Goal: Task Accomplishment & Management: Use online tool/utility

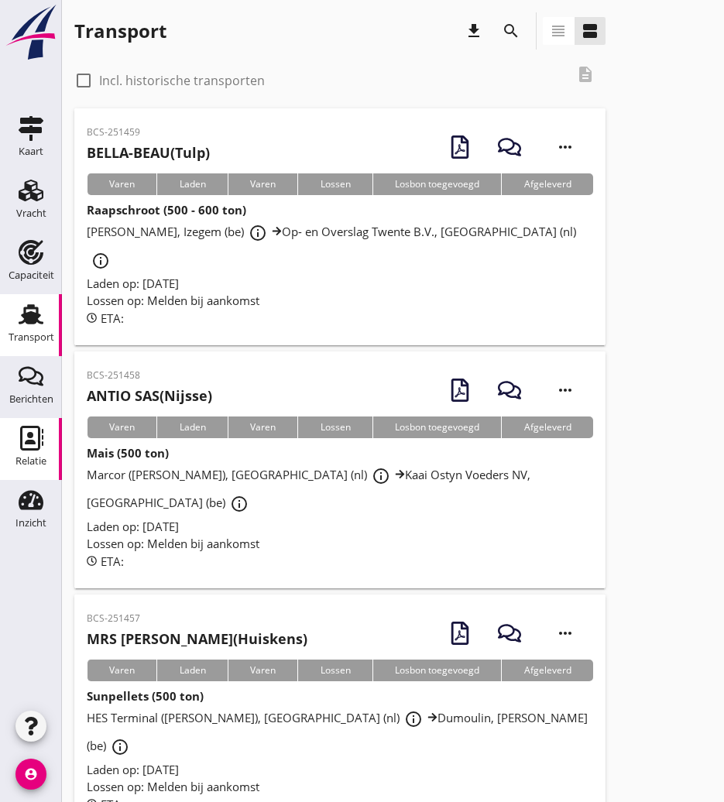
scroll to position [1393, 0]
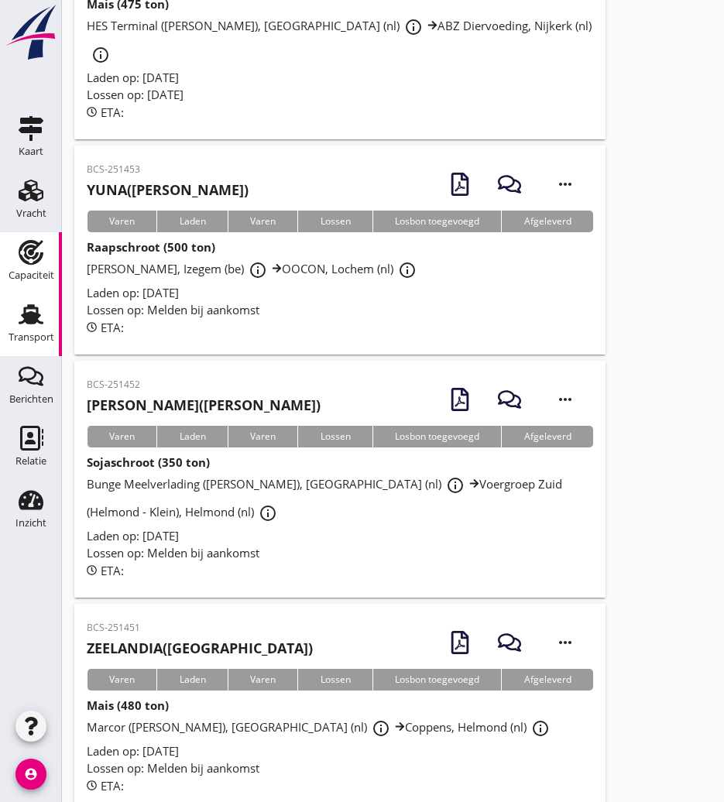
drag, startPoint x: 29, startPoint y: 282, endPoint x: 38, endPoint y: 279, distance: 9.1
click at [29, 282] on div "Capaciteit" at bounding box center [32, 276] width 46 height 22
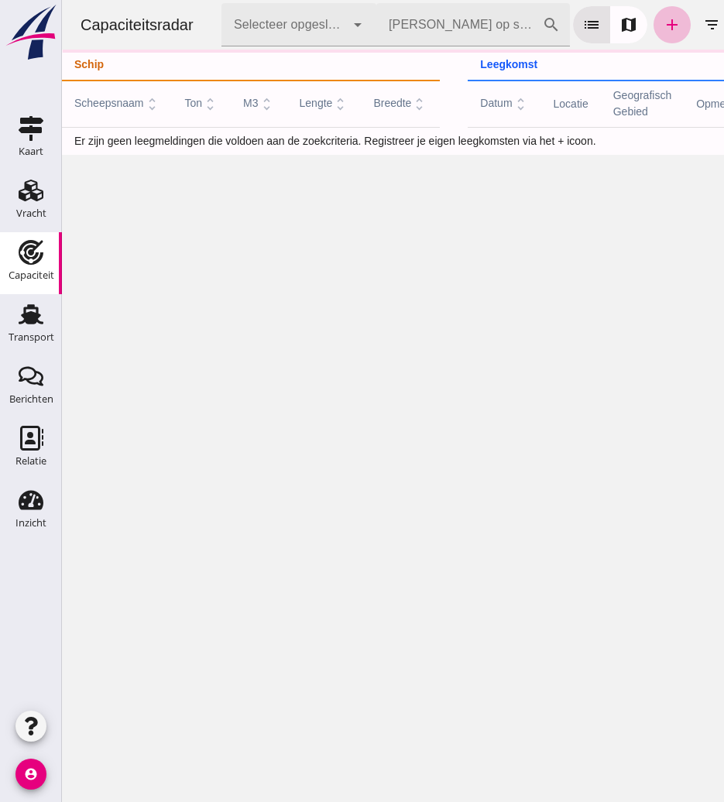
click at [467, 29] on input "[PERSON_NAME] op scheepsnaam" at bounding box center [459, 24] width 166 height 43
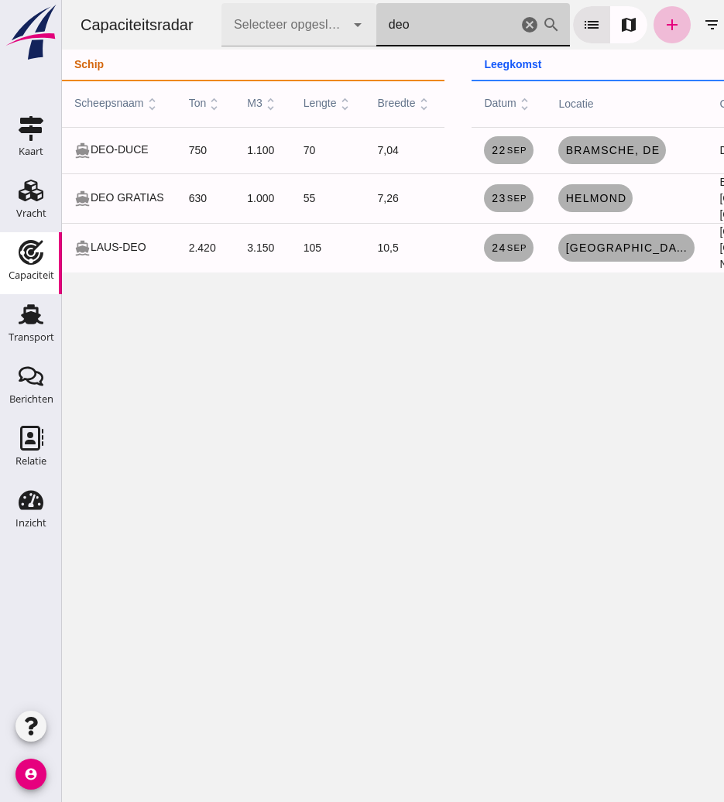
type input "deo"
click at [515, 203] on small "sep" at bounding box center [515, 197] width 21 height 9
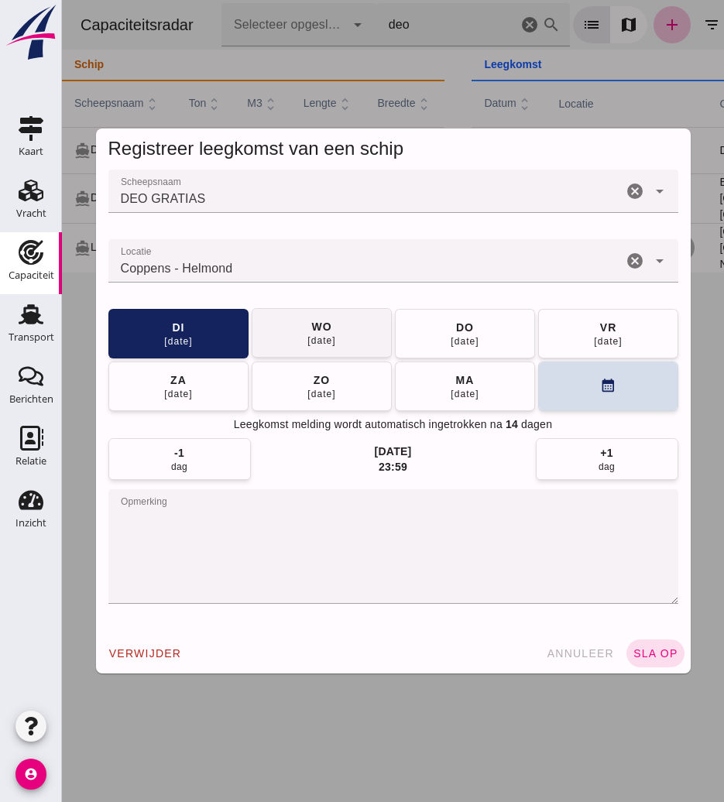
click at [344, 335] on button "[DATE]" at bounding box center [322, 333] width 140 height 50
click at [642, 652] on span "sla op" at bounding box center [655, 653] width 46 height 12
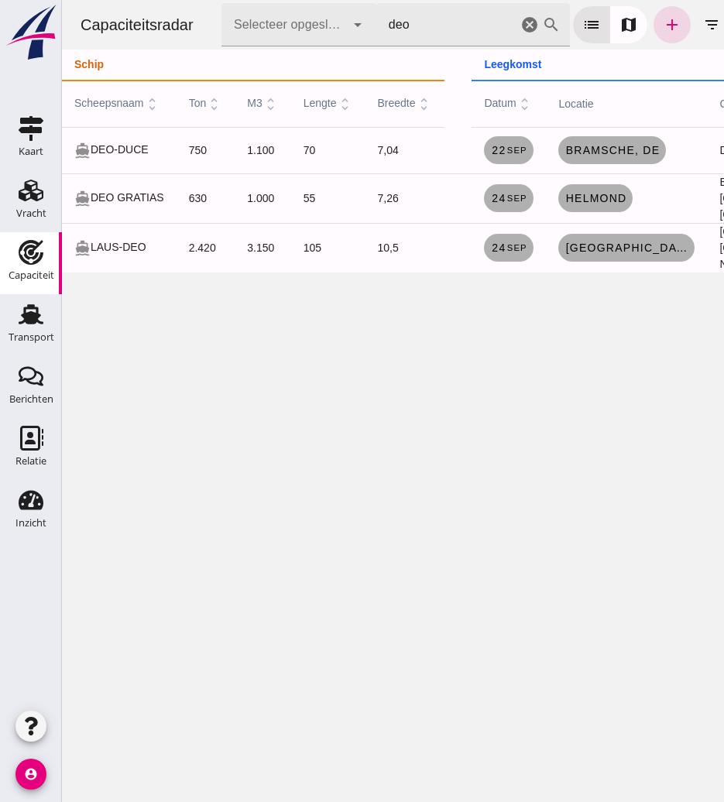
drag, startPoint x: 526, startPoint y: 32, endPoint x: 118, endPoint y: 71, distance: 410.5
click at [526, 32] on icon "cancel" at bounding box center [529, 24] width 19 height 19
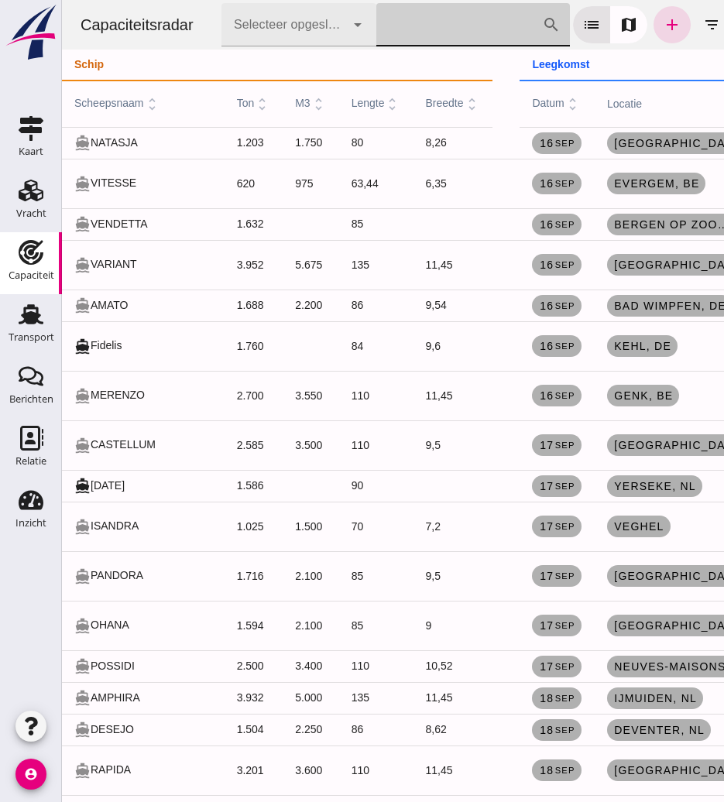
click at [425, 33] on input "[PERSON_NAME] op scheepsnaam" at bounding box center [459, 24] width 166 height 43
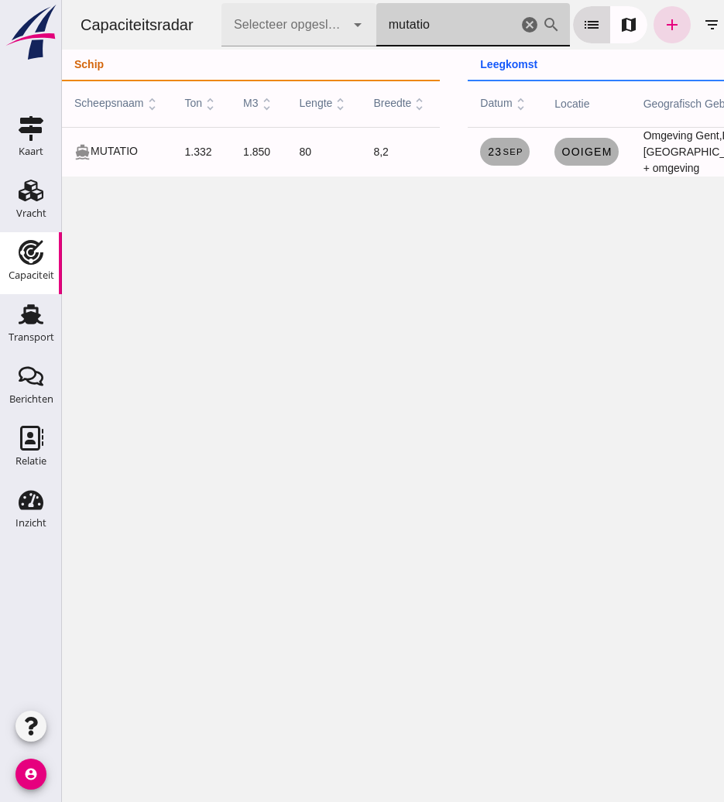
type input "mutatio"
click at [503, 148] on link "[DATE]" at bounding box center [505, 152] width 50 height 28
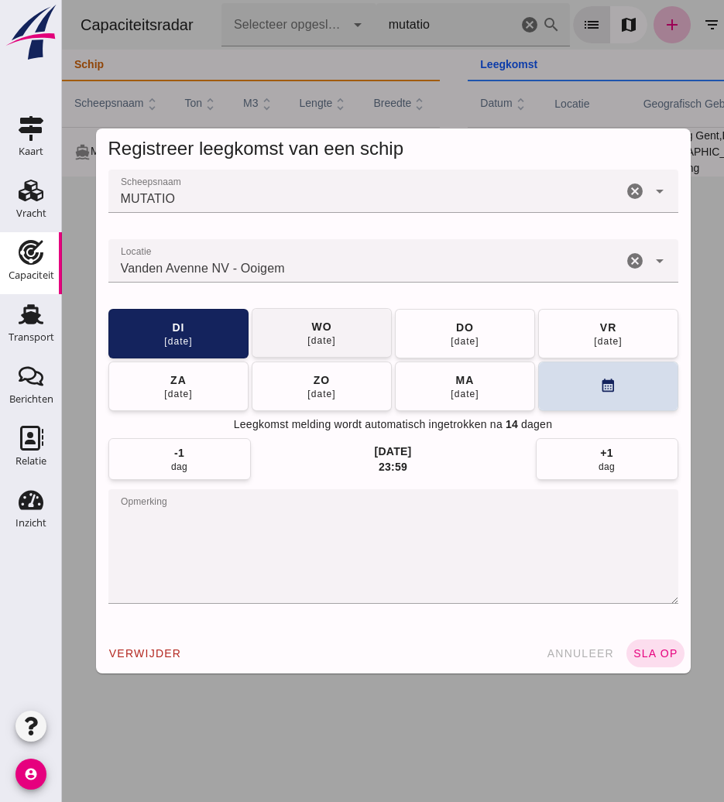
click at [306, 334] on div "[DATE]" at bounding box center [320, 340] width 29 height 12
click at [645, 659] on span "sla op" at bounding box center [655, 653] width 46 height 12
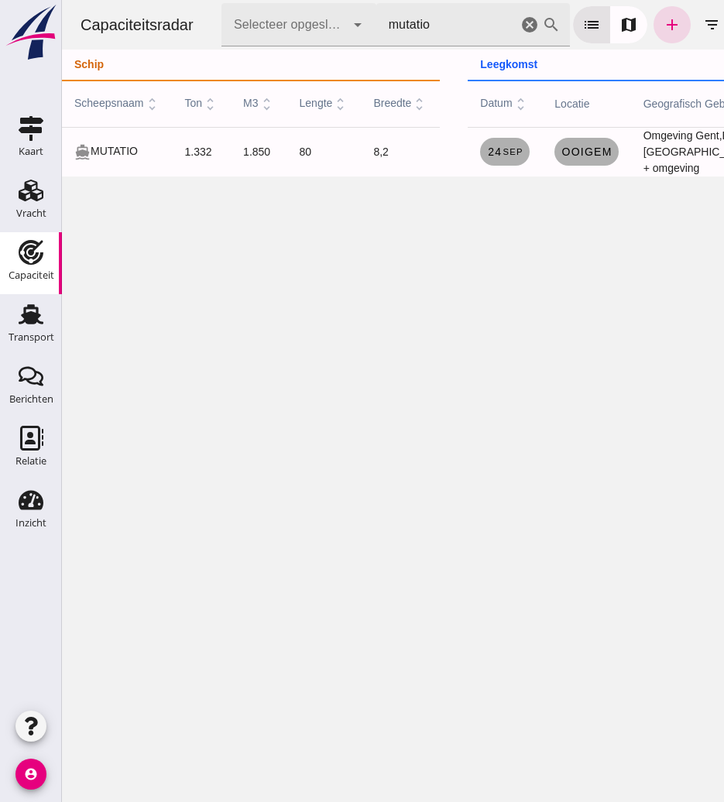
drag, startPoint x: 464, startPoint y: 24, endPoint x: 313, endPoint y: 50, distance: 153.8
click at [305, 48] on div "Capaciteitsradar Selecteer opgeslagen filter Selecteer opgeslagen filter cancel…" at bounding box center [392, 25] width 649 height 50
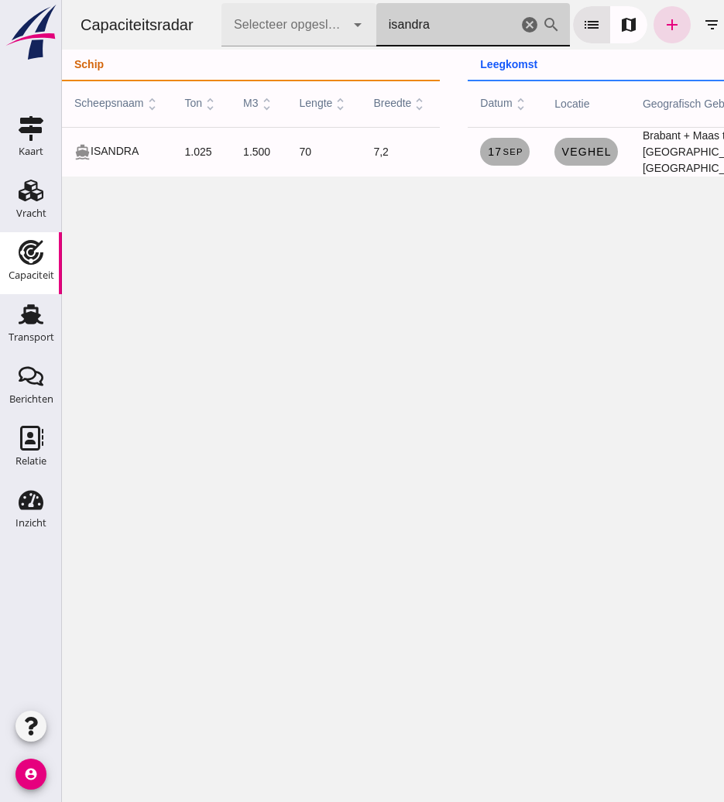
type input "isandra"
